Goal: Find specific page/section: Find specific page/section

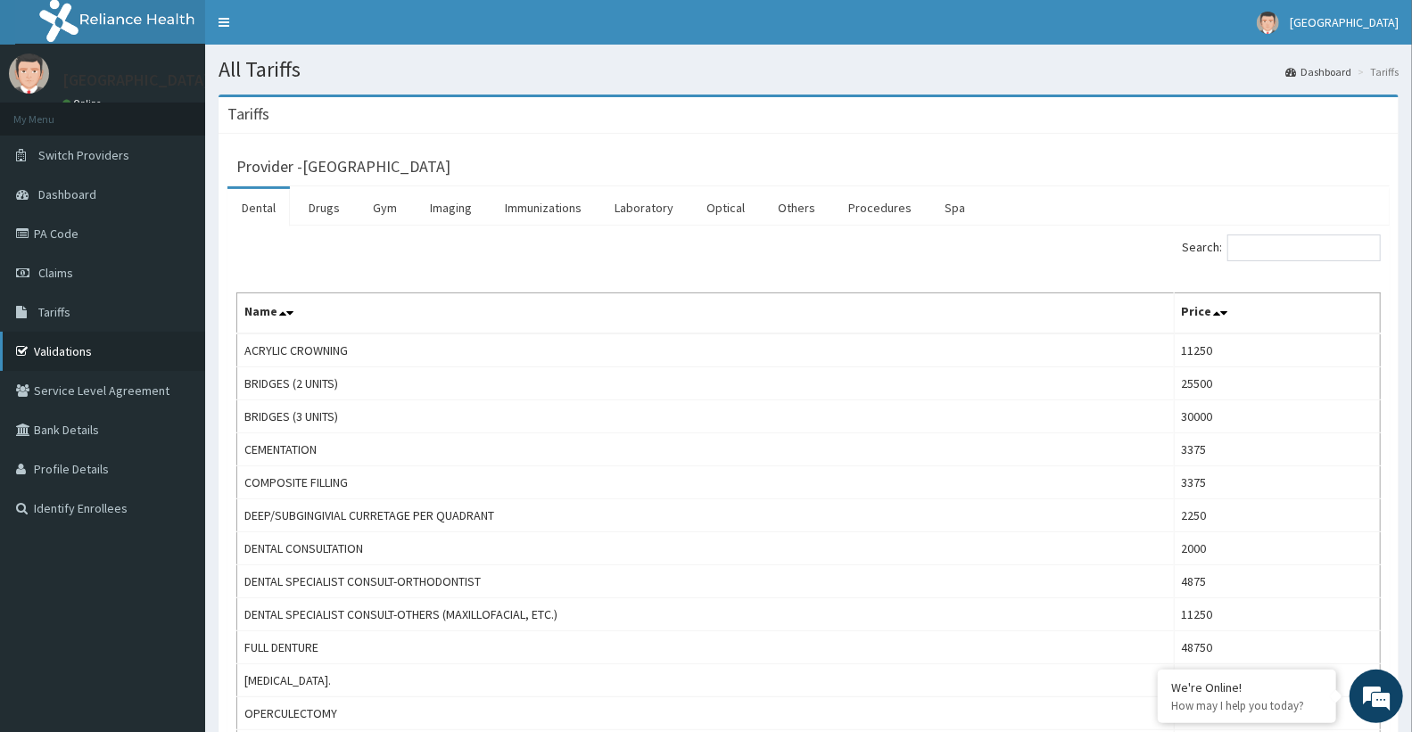
click at [103, 350] on link "Validations" at bounding box center [102, 351] width 205 height 39
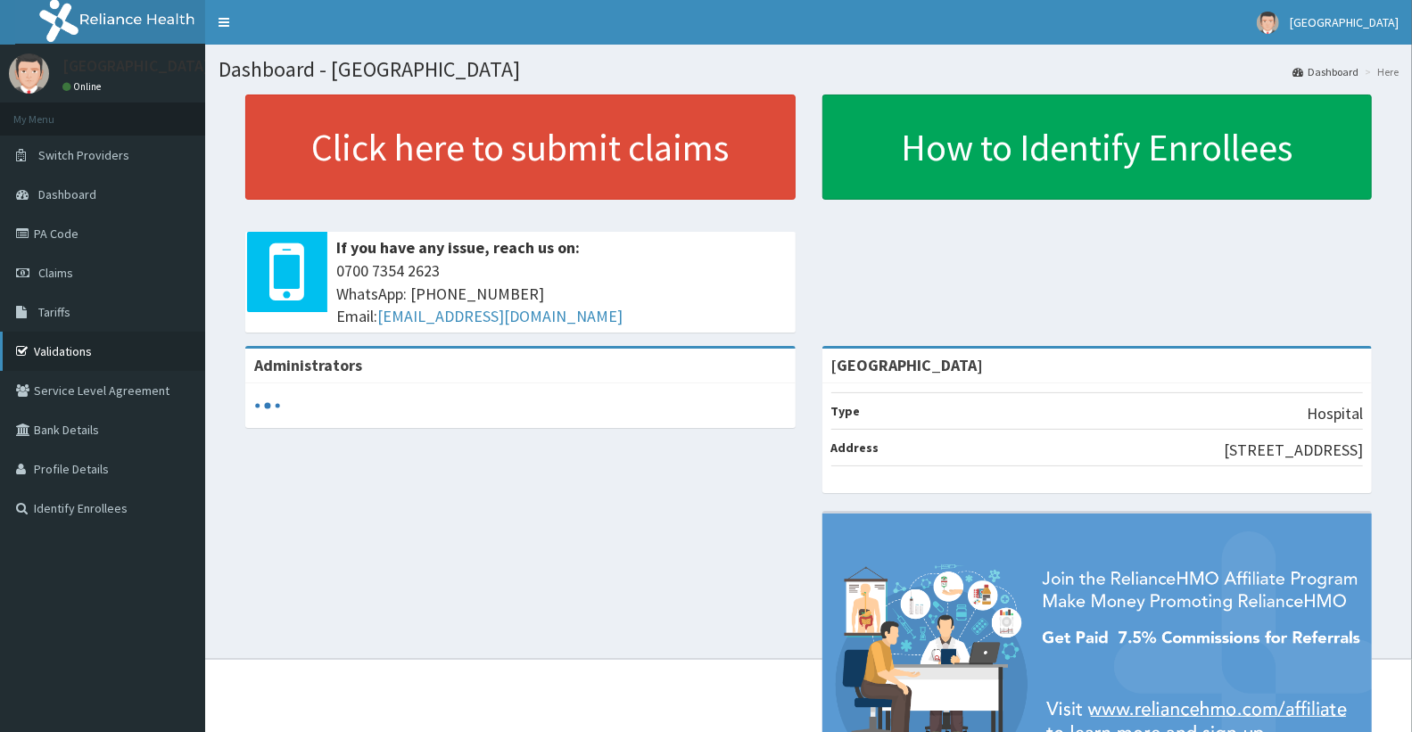
click at [132, 340] on link "Validations" at bounding box center [102, 351] width 205 height 39
